Goal: Information Seeking & Learning: Get advice/opinions

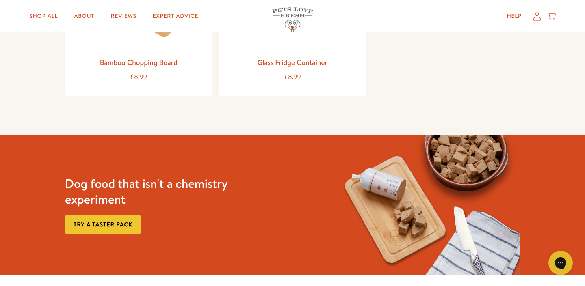
scroll to position [1127, 0]
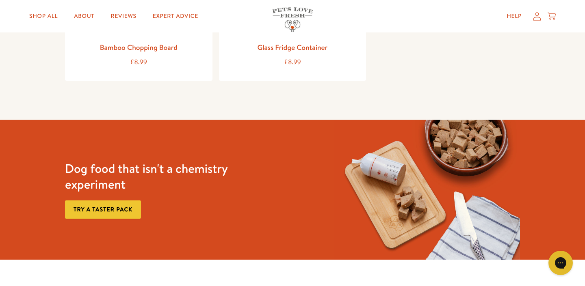
click at [125, 201] on link "Try a taster pack" at bounding box center [103, 210] width 76 height 18
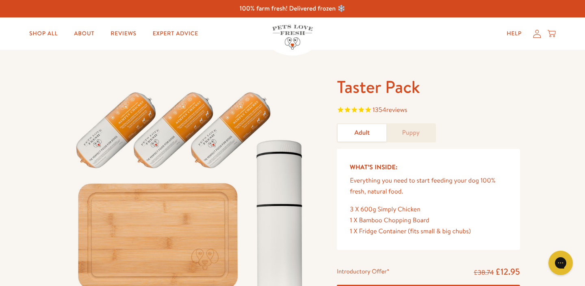
click at [409, 129] on link "Puppy" at bounding box center [410, 132] width 49 height 17
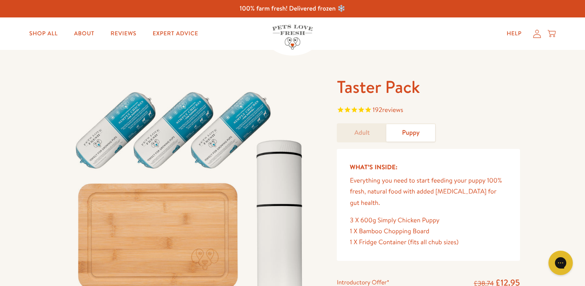
click at [369, 131] on link "Adult" at bounding box center [361, 132] width 49 height 17
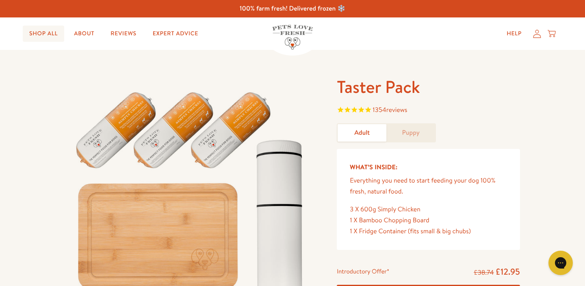
click at [42, 31] on link "Shop All" at bounding box center [43, 34] width 41 height 16
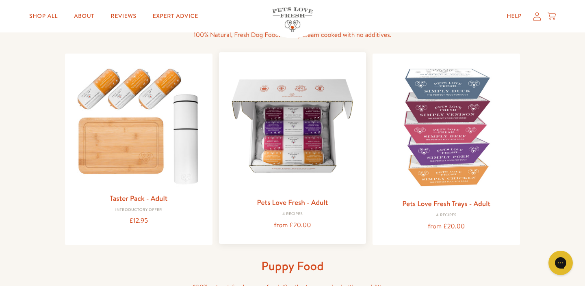
scroll to position [73, 0]
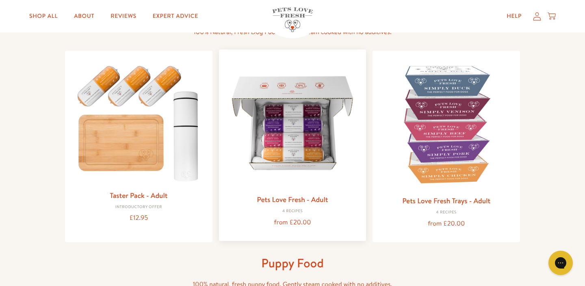
click at [256, 146] on img at bounding box center [292, 123] width 134 height 134
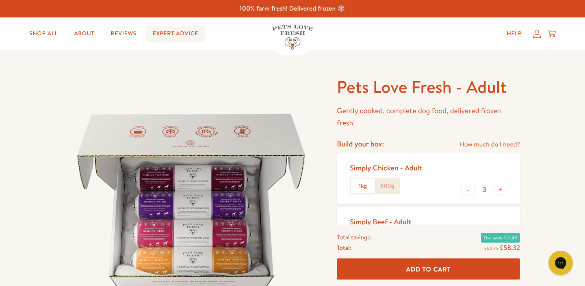
click at [178, 35] on link "Expert Advice" at bounding box center [175, 34] width 58 height 16
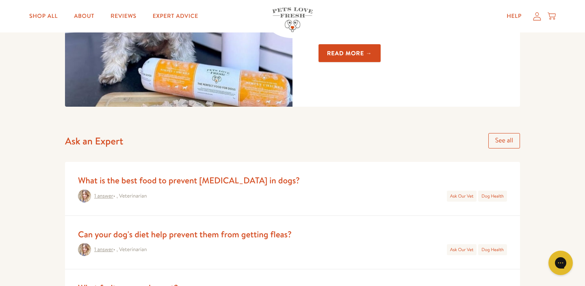
scroll to position [257, 0]
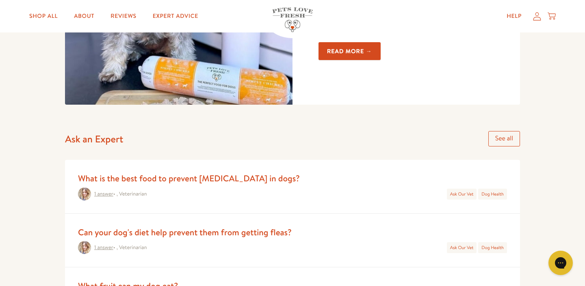
click at [330, 49] on link "Read more →" at bounding box center [349, 51] width 62 height 18
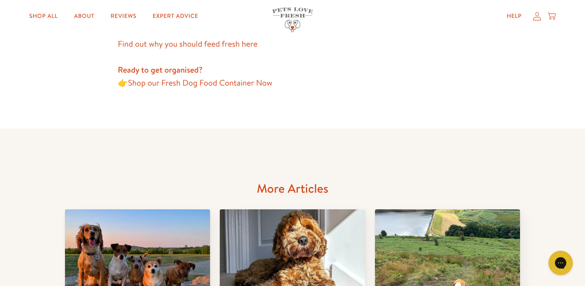
scroll to position [862, 0]
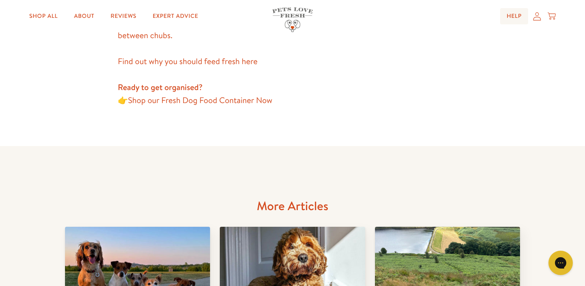
click at [513, 14] on link "Help" at bounding box center [514, 16] width 28 height 16
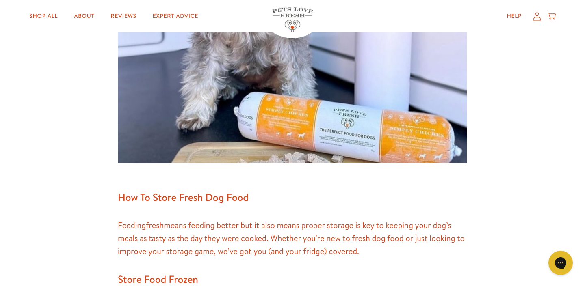
scroll to position [293, 0]
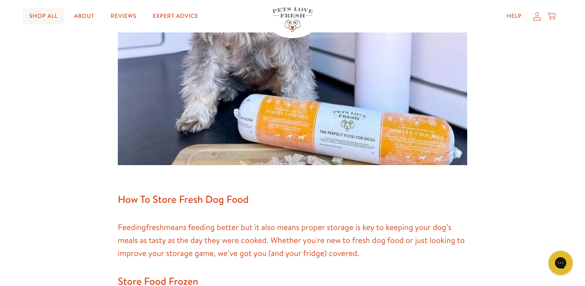
click at [46, 13] on link "Shop All" at bounding box center [43, 16] width 41 height 16
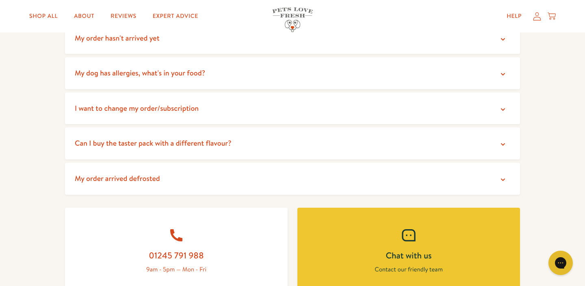
scroll to position [191, 0]
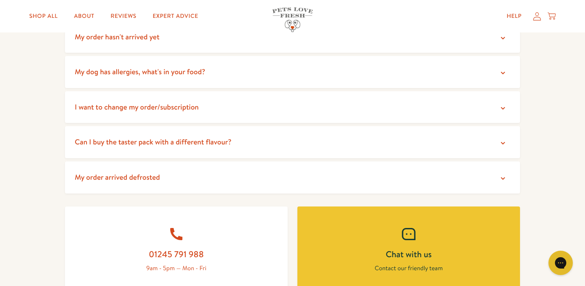
click at [428, 141] on summary "Can I buy the taster pack with a different flavour?" at bounding box center [292, 142] width 455 height 32
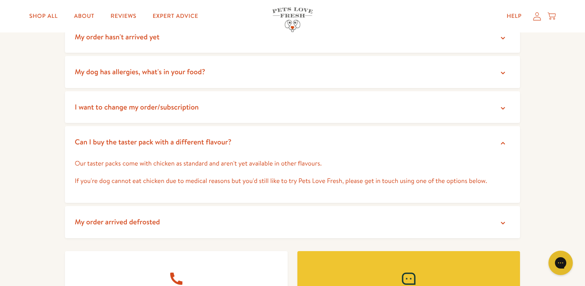
click at [428, 141] on summary "Can I buy the taster pack with a different flavour?" at bounding box center [292, 142] width 455 height 32
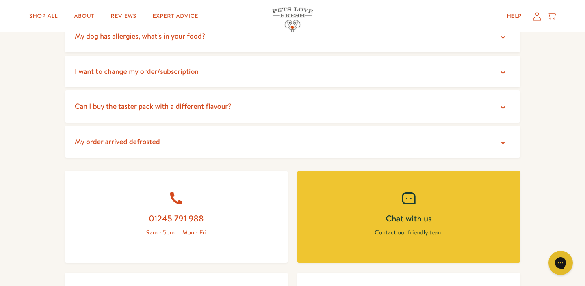
scroll to position [227, 0]
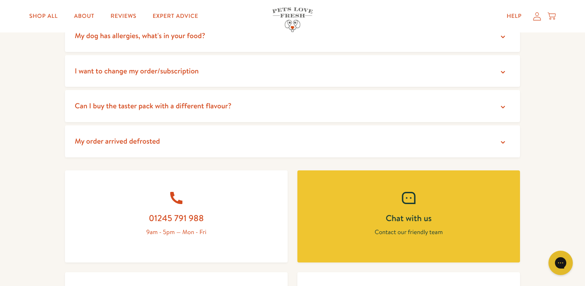
click at [428, 141] on summary "My order arrived defrosted" at bounding box center [292, 141] width 455 height 32
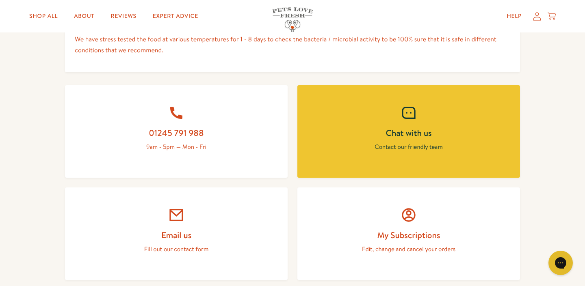
scroll to position [478, 0]
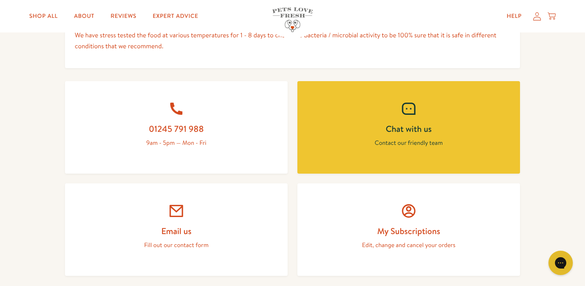
click at [428, 152] on link "Chat with us Contact our friendly team" at bounding box center [408, 127] width 223 height 93
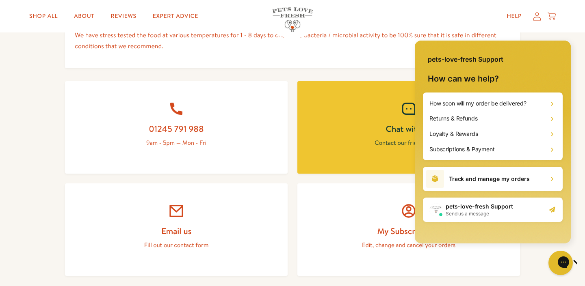
click at [479, 210] on h2 "pets-love-fresh Support" at bounding box center [478, 207] width 67 height 8
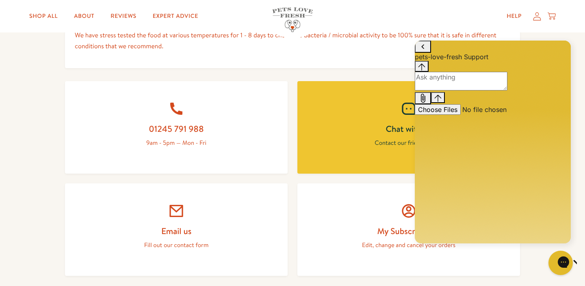
click at [478, 91] on textarea "live chat message input" at bounding box center [461, 81] width 93 height 19
type textarea "How much per serving"
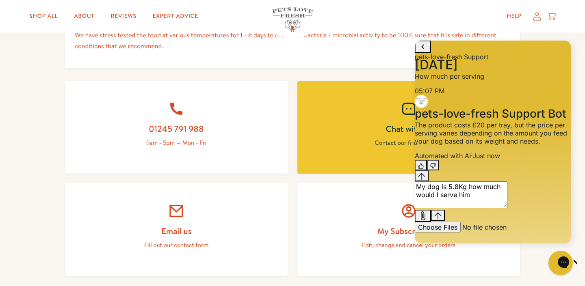
type textarea "My dog is 5.8Kg how much would I serve him?"
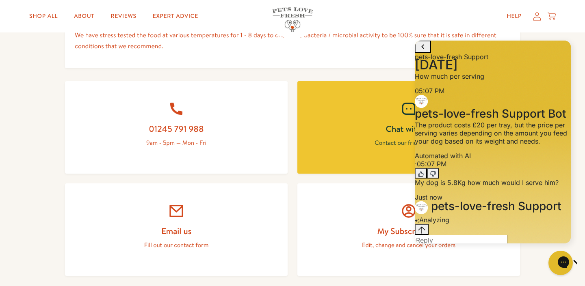
scroll to position [85, 0]
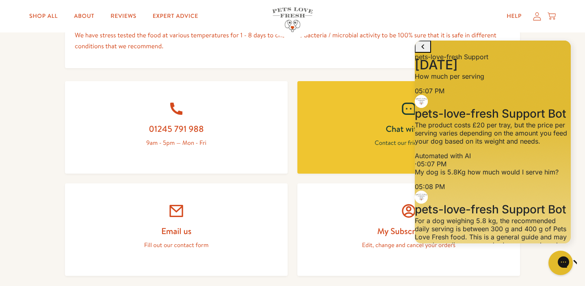
click at [390, 130] on body "100% farm fresh! Delivered frozen ❄️ Shop All About Reviews Expert Advice My ac…" at bounding box center [292, 133] width 585 height 1222
click at [524, 31] on div "Shop All About Reviews Expert Advice My account Shop All About Reviews Expert A…" at bounding box center [292, 16] width 526 height 32
click at [425, 284] on div "Jump to the latest message" at bounding box center [421, 288] width 7 height 9
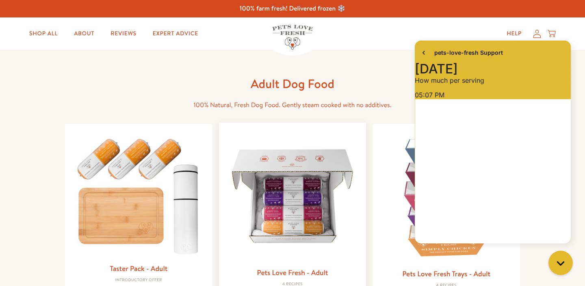
scroll to position [117, 0]
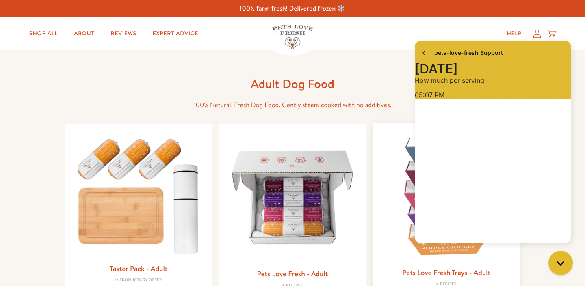
click at [393, 142] on img at bounding box center [446, 196] width 134 height 134
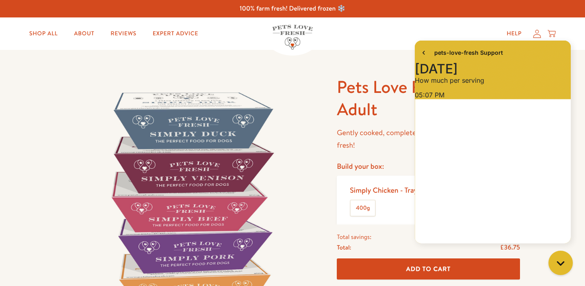
scroll to position [117, 0]
click at [424, 52] on icon "go to home page" at bounding box center [423, 53] width 8 height 10
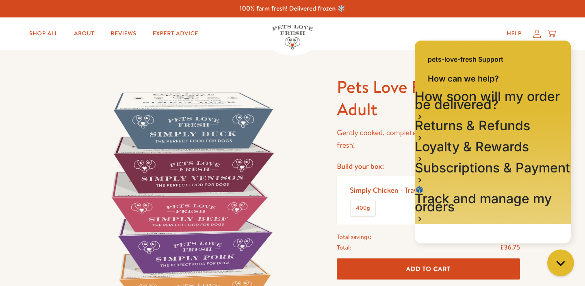
click at [557, 262] on icon "Gorgias live chat" at bounding box center [560, 263] width 9 height 9
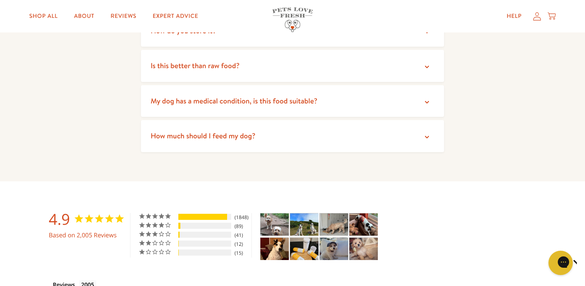
scroll to position [1548, 0]
click at [427, 133] on icon at bounding box center [427, 137] width 8 height 8
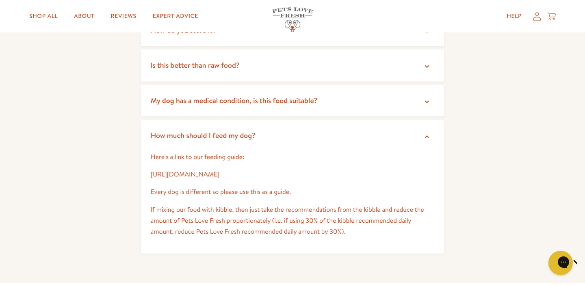
click at [219, 170] on link "https://petslovefresh.com/pages/feeding-guide" at bounding box center [185, 174] width 69 height 9
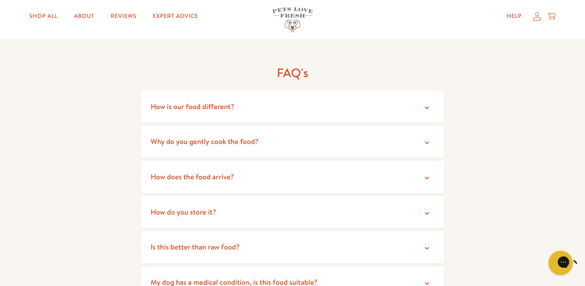
scroll to position [1347, 0]
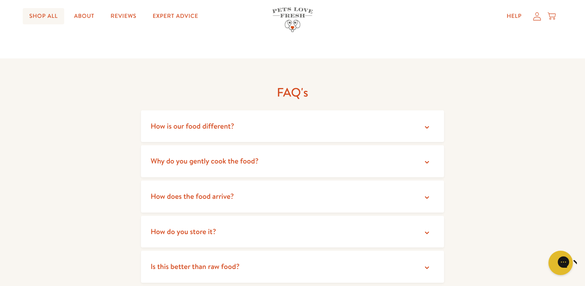
click at [52, 16] on link "Shop All" at bounding box center [43, 16] width 41 height 16
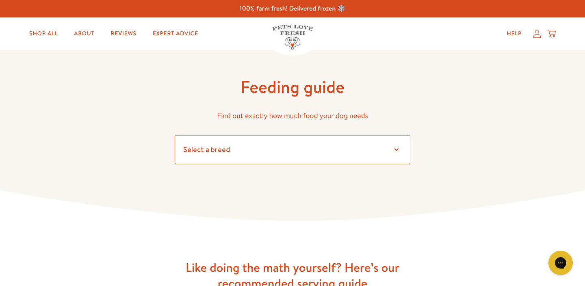
select select "6"
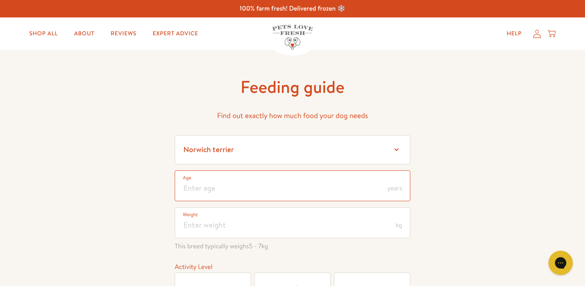
click at [277, 193] on input "number" at bounding box center [293, 186] width 236 height 31
type input "5"
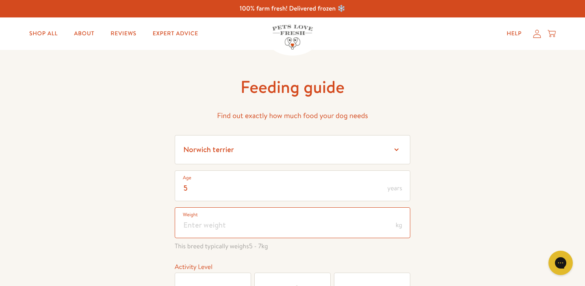
click at [240, 230] on input "number" at bounding box center [293, 223] width 236 height 31
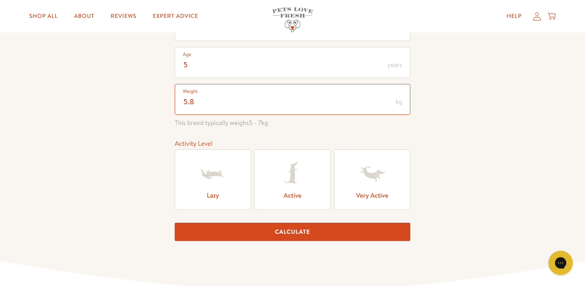
scroll to position [124, 0]
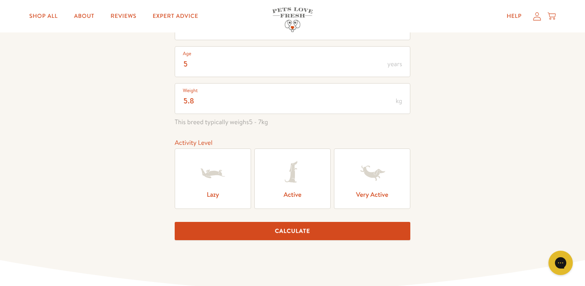
click at [293, 183] on icon at bounding box center [291, 172] width 13 height 21
click at [0, 0] on input "Active" at bounding box center [0, 0] width 0 height 0
click at [294, 232] on button "Calculate" at bounding box center [293, 231] width 236 height 18
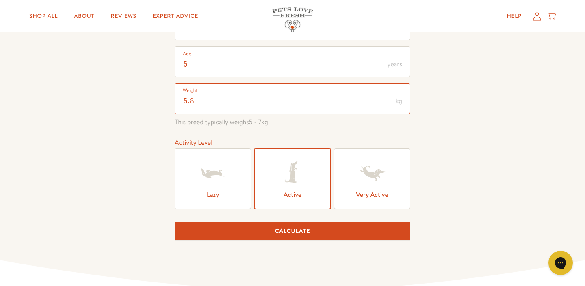
type input "5"
type input "6"
click at [292, 229] on button "Calculate" at bounding box center [293, 231] width 236 height 18
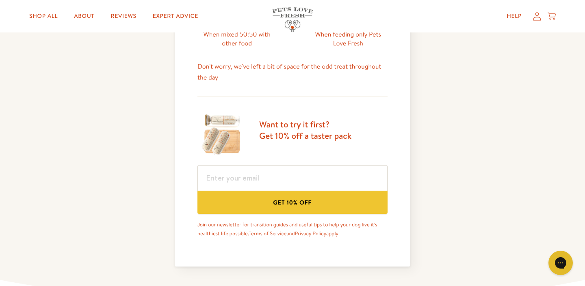
scroll to position [432, 0]
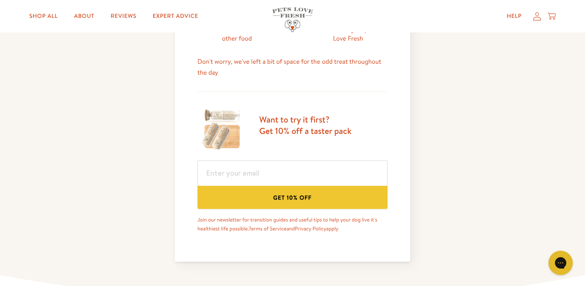
click at [310, 199] on button "Get 10% off" at bounding box center [292, 197] width 190 height 23
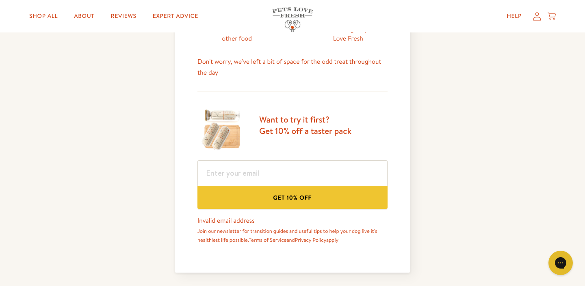
click at [310, 199] on button "Get 10% off" at bounding box center [292, 197] width 190 height 23
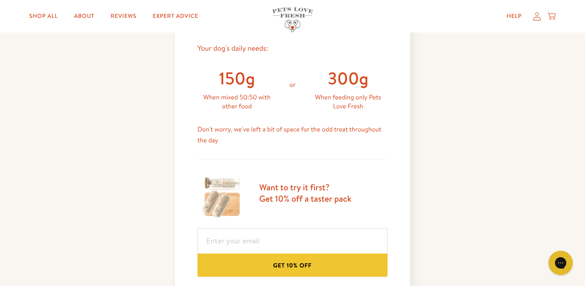
scroll to position [372, 0]
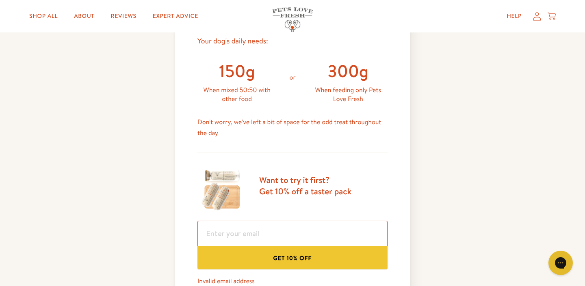
click at [309, 237] on input "email" at bounding box center [292, 234] width 190 height 26
type input "terrywillgrass@gmail.com"
click at [288, 253] on button "Get 10% off" at bounding box center [292, 257] width 190 height 23
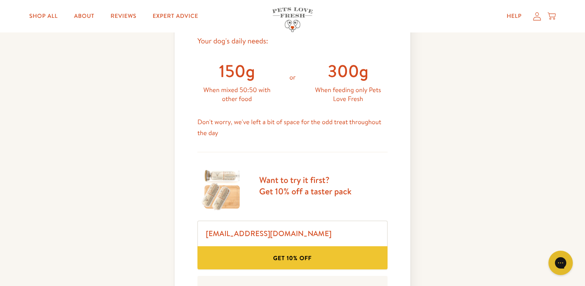
click at [289, 255] on button "Get 10% off" at bounding box center [292, 257] width 190 height 23
click at [257, 236] on input "terrywillgrass@gmail.com" at bounding box center [292, 234] width 190 height 26
click at [282, 258] on button "Get 10% off" at bounding box center [292, 257] width 190 height 23
click at [288, 257] on button "Get 10% off" at bounding box center [292, 257] width 190 height 23
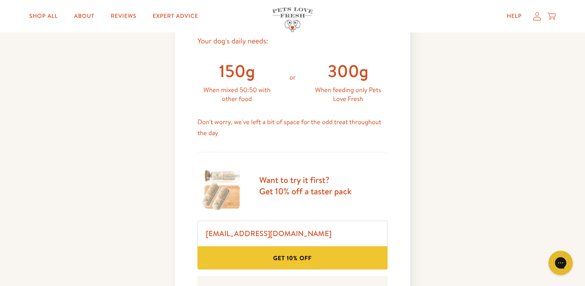
click at [288, 257] on button "Get 10% off" at bounding box center [292, 257] width 190 height 23
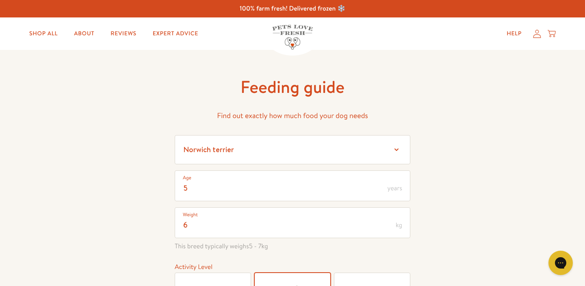
scroll to position [0, 0]
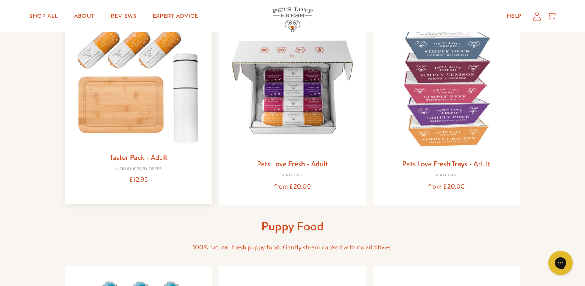
scroll to position [111, 0]
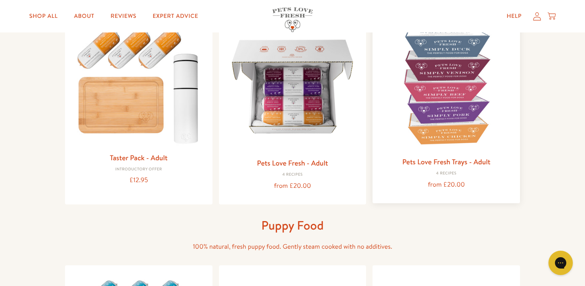
click at [428, 157] on link "Pets Love Fresh Trays - Adult" at bounding box center [446, 162] width 88 height 10
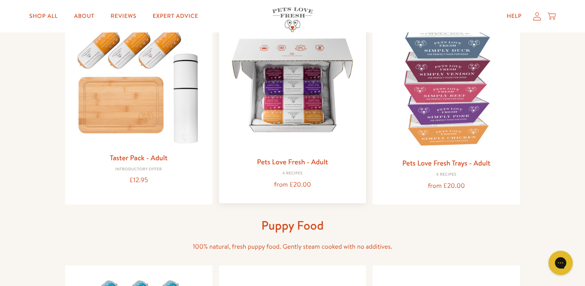
scroll to position [110, 0]
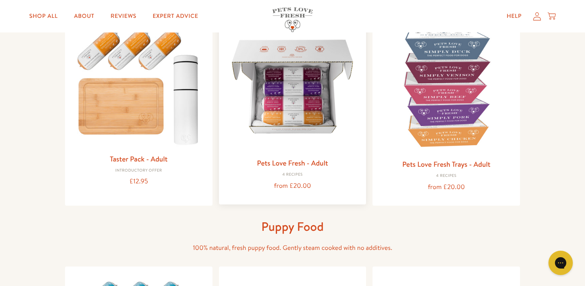
click at [297, 115] on img at bounding box center [292, 86] width 134 height 134
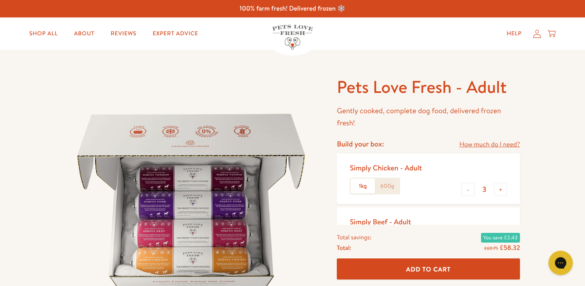
click at [475, 141] on link "How much do I need?" at bounding box center [489, 144] width 61 height 11
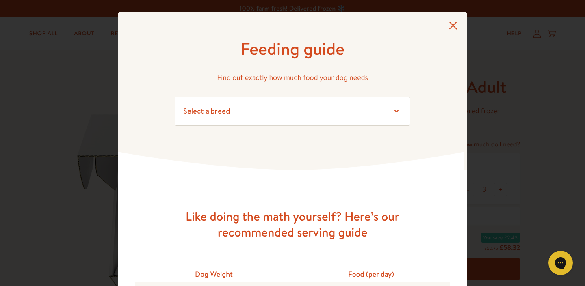
click at [450, 24] on icon at bounding box center [453, 26] width 9 height 8
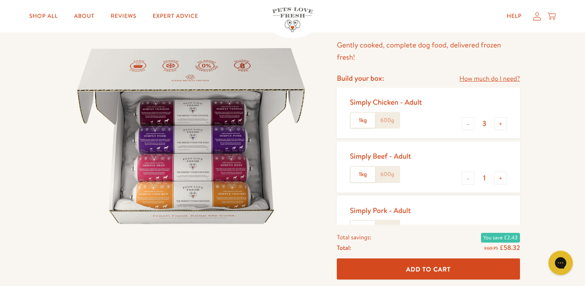
scroll to position [67, 0]
click at [467, 122] on button "-" at bounding box center [467, 123] width 13 height 13
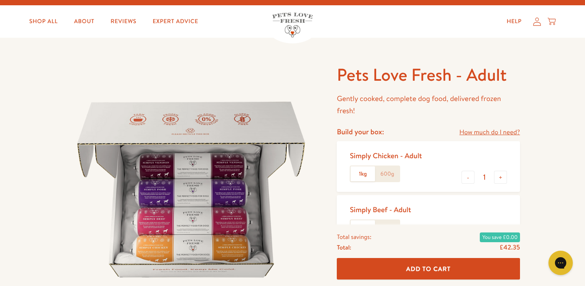
scroll to position [11, 0]
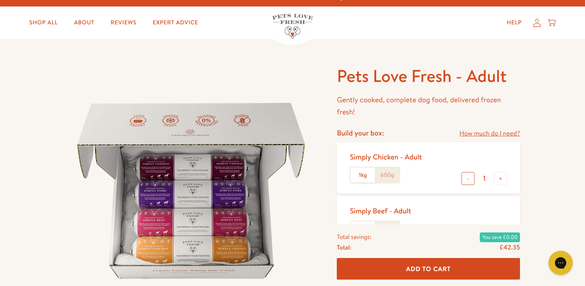
click at [468, 179] on button "-" at bounding box center [467, 178] width 13 height 13
type input "0"
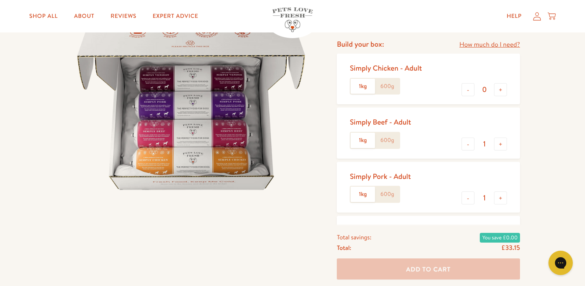
scroll to position [113, 0]
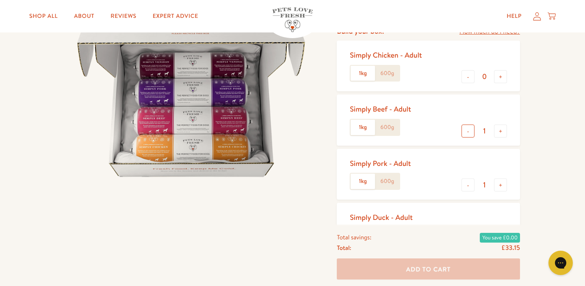
click at [468, 132] on button "-" at bounding box center [467, 131] width 13 height 13
type input "0"
click at [467, 184] on button "-" at bounding box center [467, 185] width 13 height 13
type input "0"
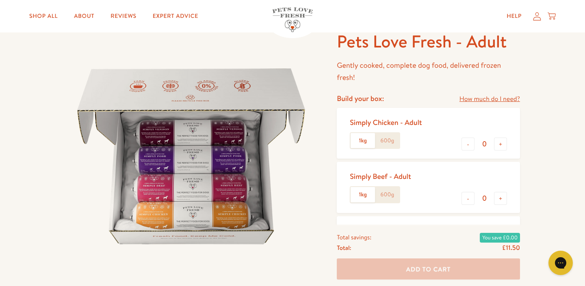
scroll to position [44, 0]
